Goal: Information Seeking & Learning: Learn about a topic

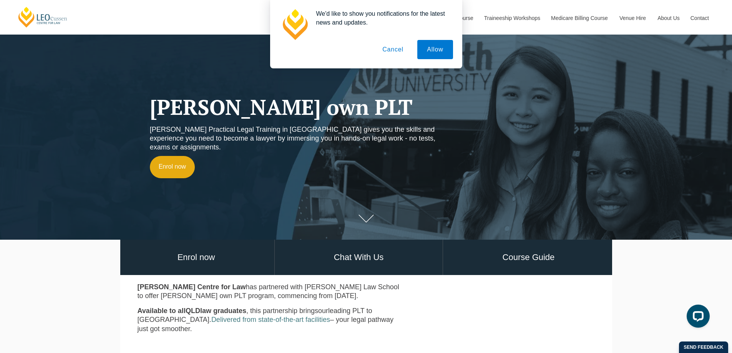
click at [395, 48] on button "Cancel" at bounding box center [393, 49] width 40 height 19
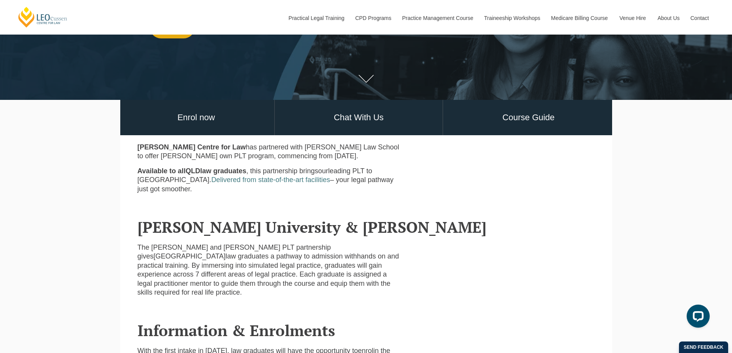
scroll to position [192, 0]
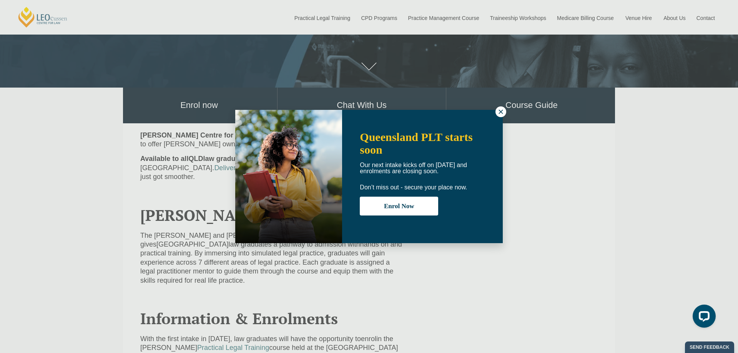
click at [501, 112] on icon at bounding box center [501, 112] width 4 height 4
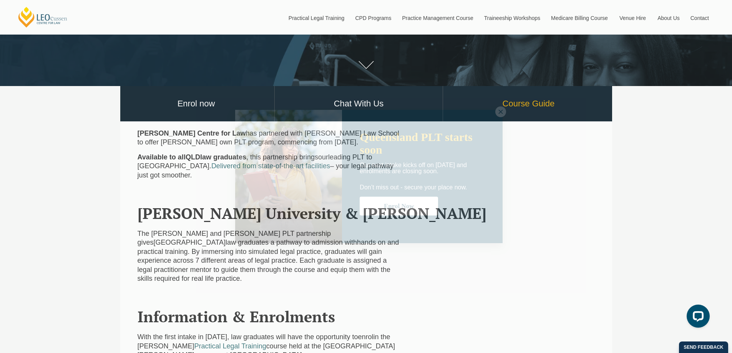
click at [520, 105] on link "Course Guide" at bounding box center [528, 104] width 171 height 36
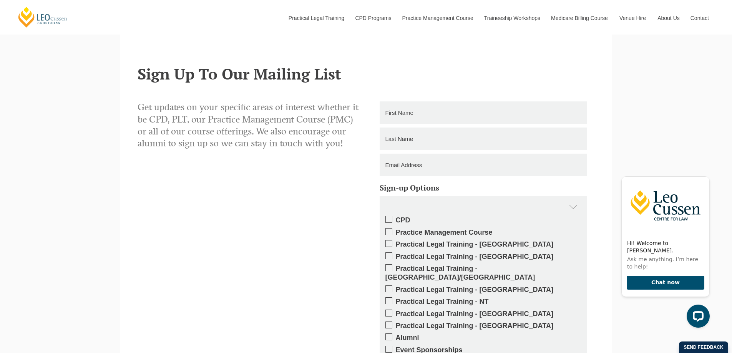
scroll to position [769, 0]
